Goal: Find specific page/section: Find specific page/section

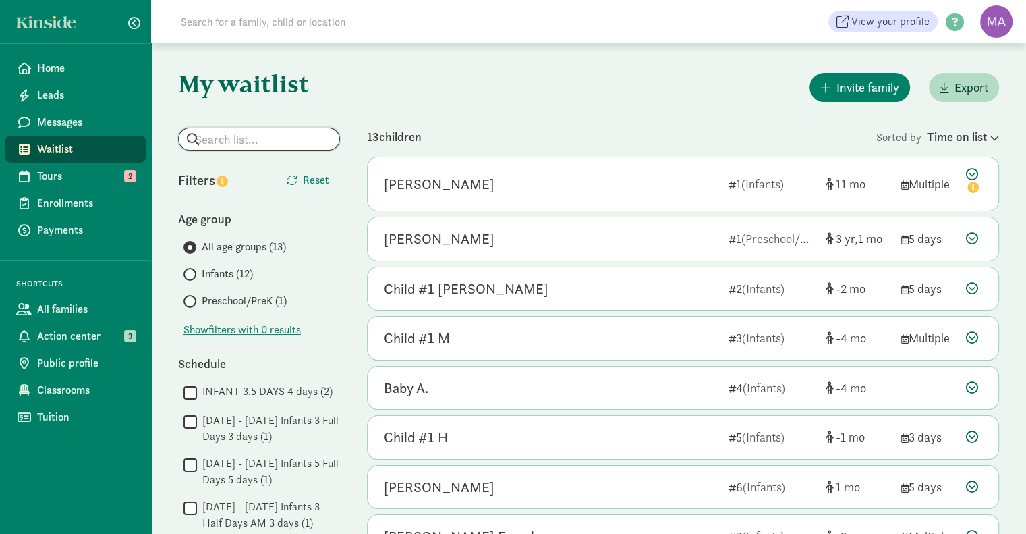
click at [244, 135] on input "search" at bounding box center [259, 139] width 161 height 22
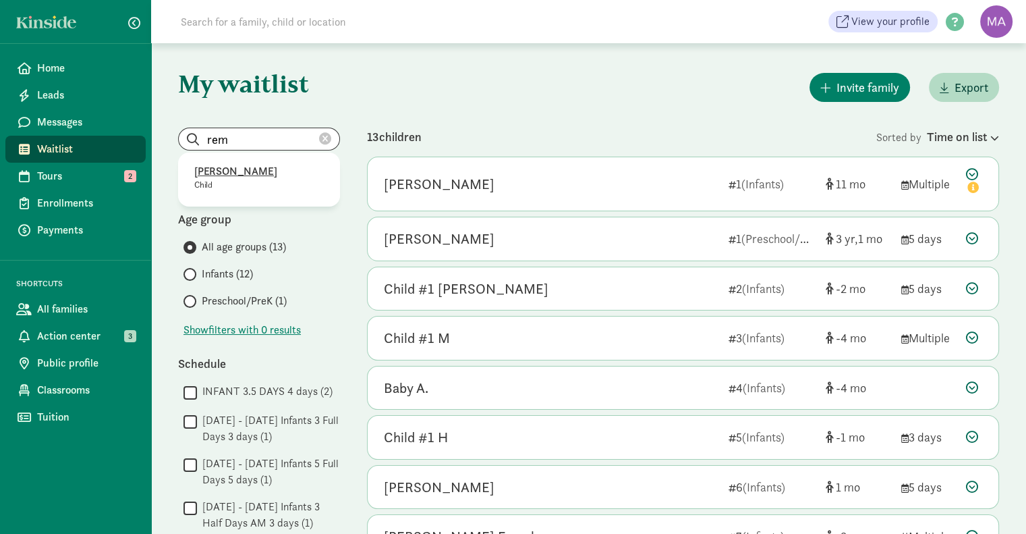
click at [243, 171] on p "Remy Jakab" at bounding box center [259, 171] width 130 height 16
type input "Remy Jakab"
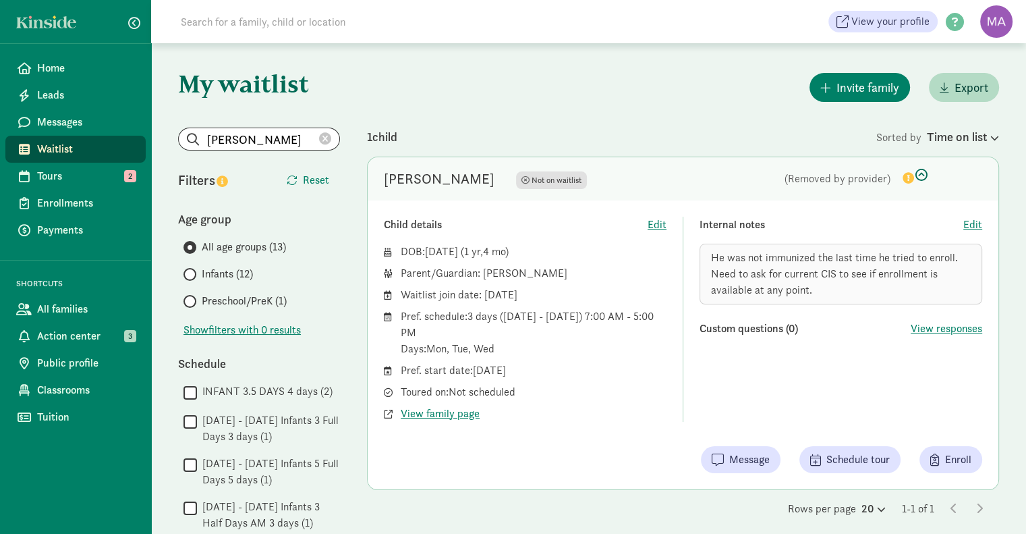
click at [61, 155] on span "Waitlist" at bounding box center [86, 149] width 98 height 16
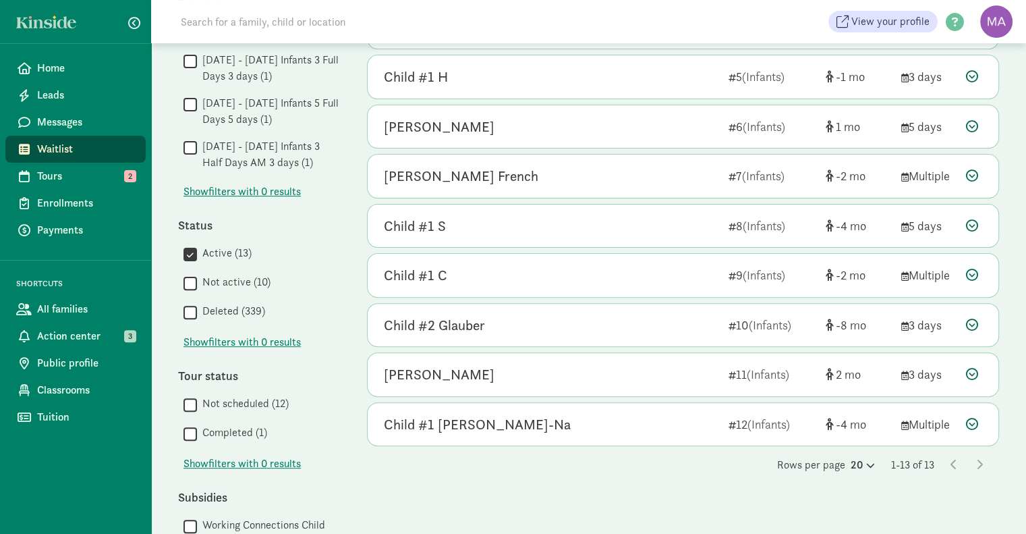
scroll to position [363, 0]
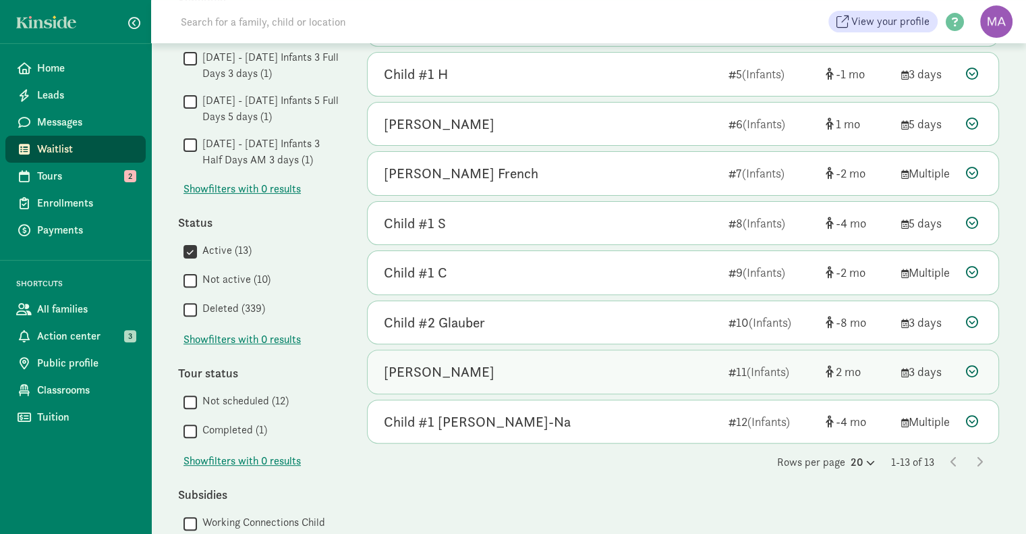
click at [972, 366] on icon at bounding box center [972, 371] width 12 height 12
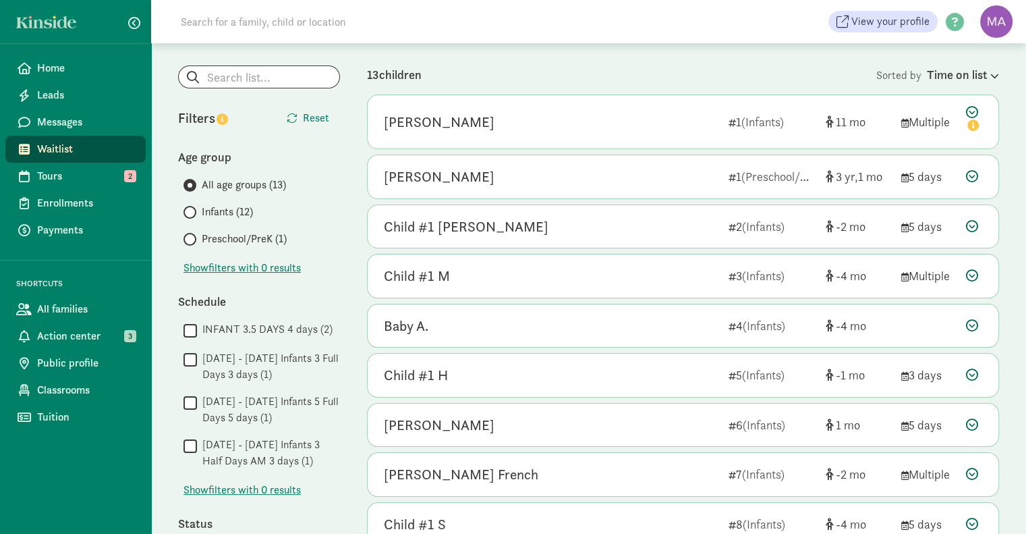
scroll to position [55, 0]
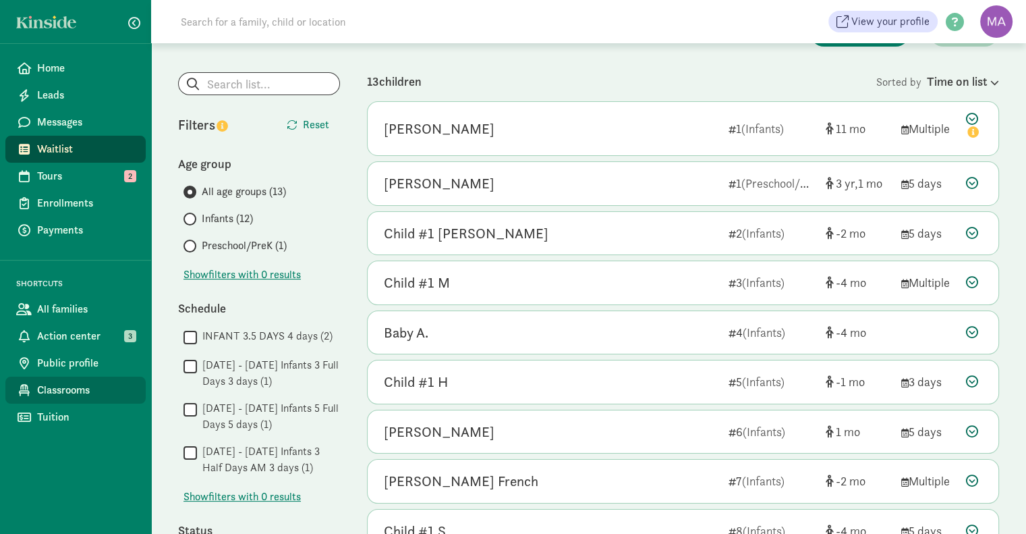
click at [80, 396] on span "Classrooms" at bounding box center [86, 390] width 98 height 16
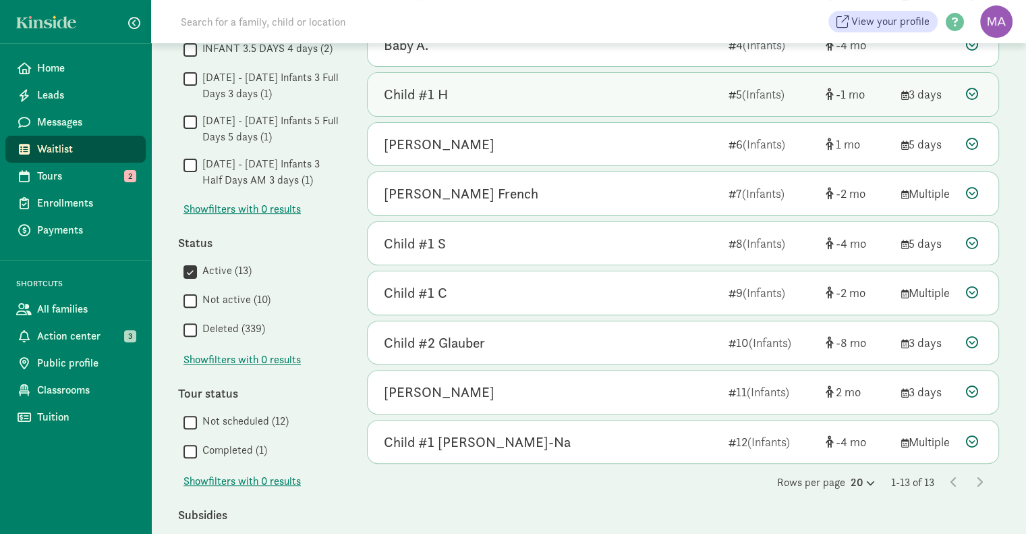
scroll to position [343, 0]
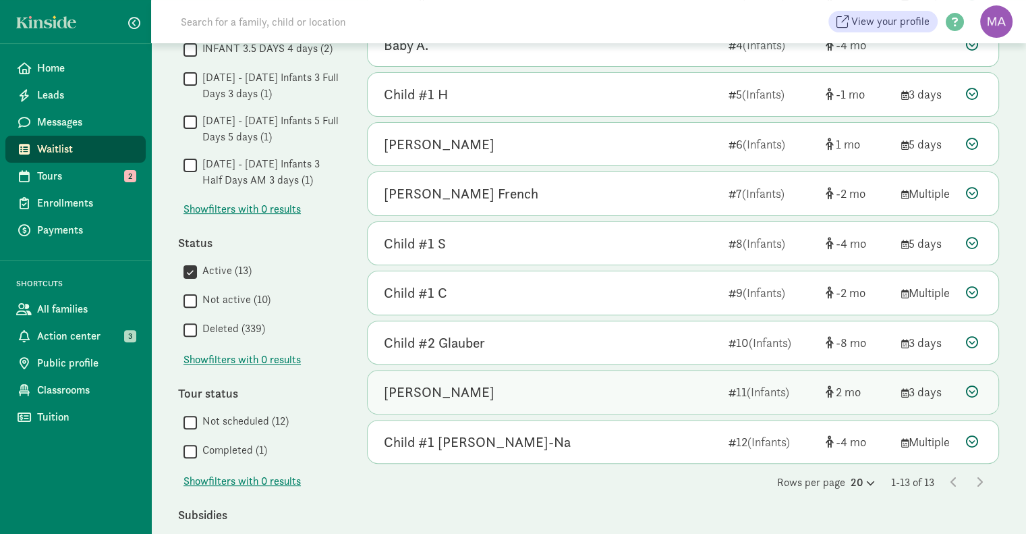
click at [974, 388] on icon at bounding box center [972, 391] width 12 height 12
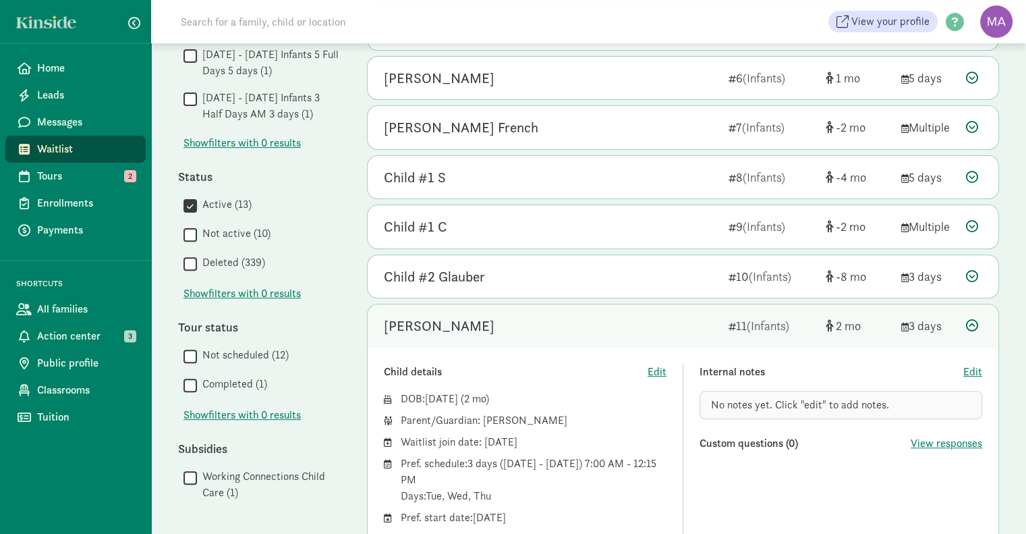
scroll to position [410, 0]
